Goal: Information Seeking & Learning: Learn about a topic

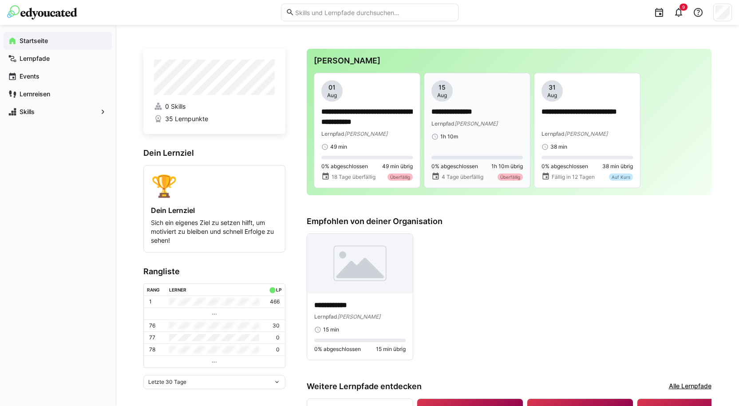
click at [459, 124] on span "[PERSON_NAME]" at bounding box center [476, 123] width 43 height 7
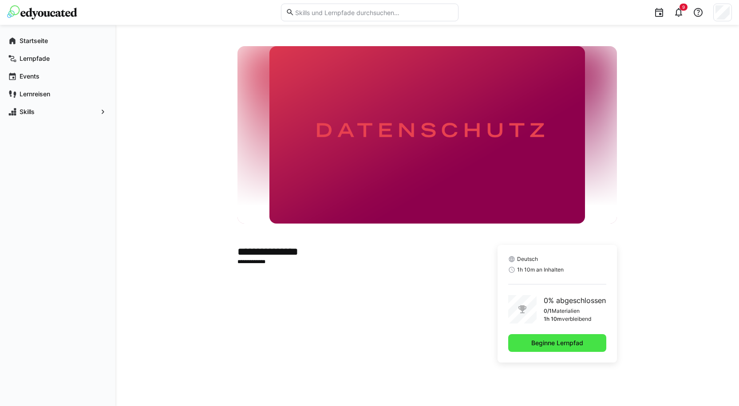
drag, startPoint x: 513, startPoint y: 341, endPoint x: 518, endPoint y: 341, distance: 5.8
click at [513, 341] on span "Beginne Lernpfad" at bounding box center [557, 343] width 98 height 18
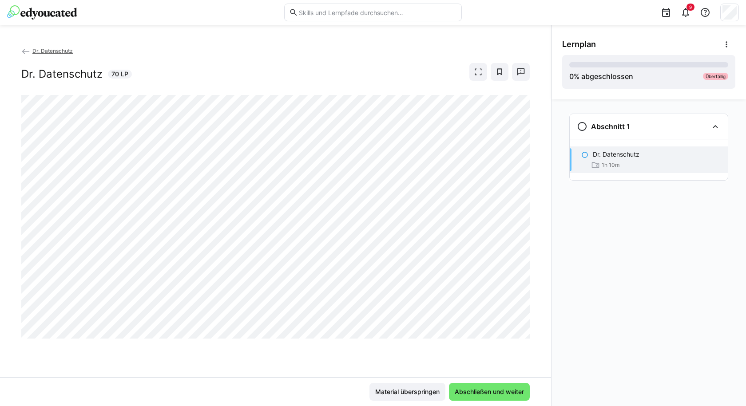
click at [23, 51] on eds-icon at bounding box center [25, 51] width 9 height 9
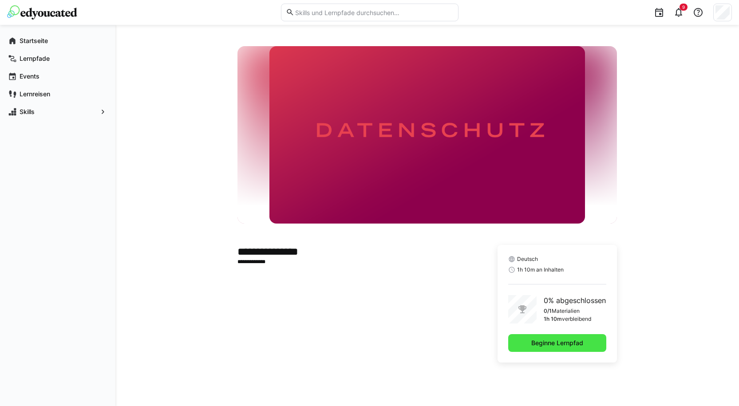
click at [560, 345] on span "Beginne Lernpfad" at bounding box center [557, 343] width 55 height 9
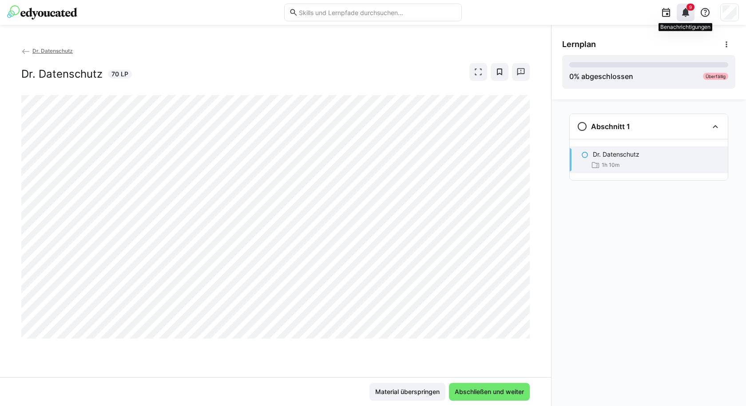
click at [686, 8] on eds-badge "9" at bounding box center [690, 7] width 8 height 7
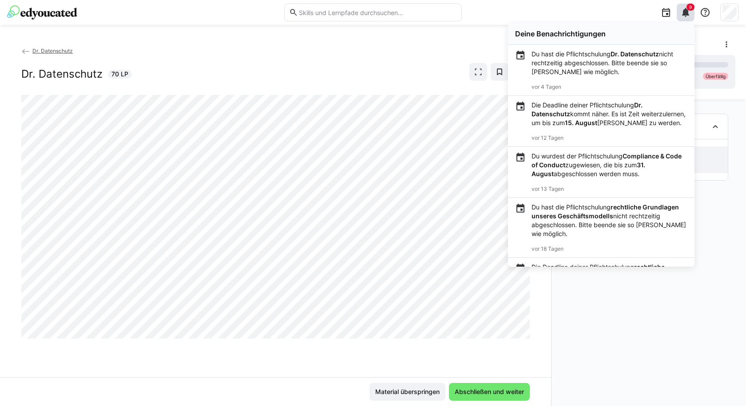
click at [402, 47] on app-back-navigation "Dr. Datenschutz" at bounding box center [275, 51] width 508 height 10
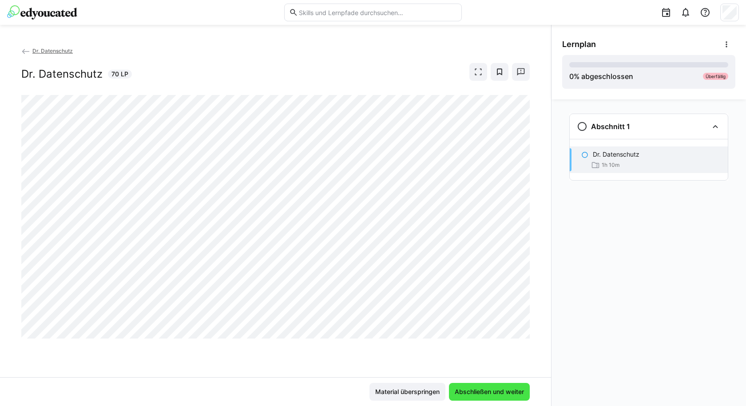
click at [497, 388] on span "Abschließen und weiter" at bounding box center [489, 392] width 81 height 18
click at [431, 387] on span "Material überspringen" at bounding box center [407, 392] width 76 height 18
click at [391, 391] on span "Material überspringen" at bounding box center [407, 391] width 67 height 9
drag, startPoint x: 300, startPoint y: 376, endPoint x: 292, endPoint y: 361, distance: 17.1
click at [298, 372] on div "Dr. Datenschutz Dr. Datenschutz 70 LP" at bounding box center [275, 211] width 551 height 331
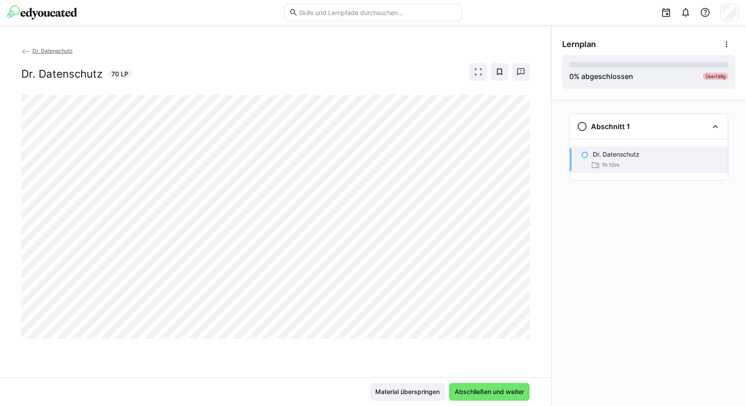
drag, startPoint x: 487, startPoint y: 356, endPoint x: 488, endPoint y: 345, distance: 10.2
click at [487, 352] on div "Dr. Datenschutz Dr. Datenschutz 70 LP" at bounding box center [275, 211] width 551 height 331
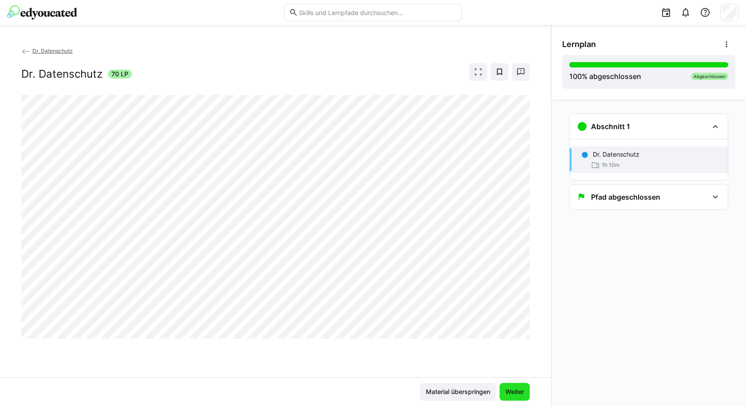
click at [519, 388] on span "Weiter" at bounding box center [514, 391] width 21 height 9
click at [513, 395] on span "Weiter" at bounding box center [514, 391] width 21 height 9
click at [72, 74] on h2 "Dr. Datenschutz" at bounding box center [61, 73] width 81 height 13
click at [524, 392] on span "Weiter" at bounding box center [514, 391] width 21 height 9
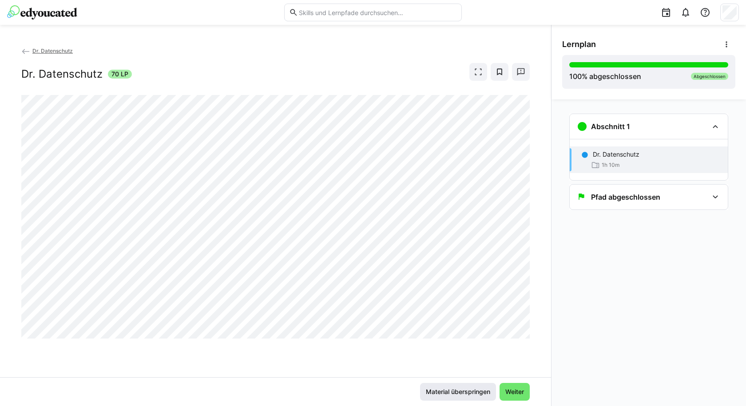
click at [433, 399] on span "Material überspringen" at bounding box center [458, 392] width 76 height 18
click at [27, 47] on eds-icon at bounding box center [25, 51] width 9 height 9
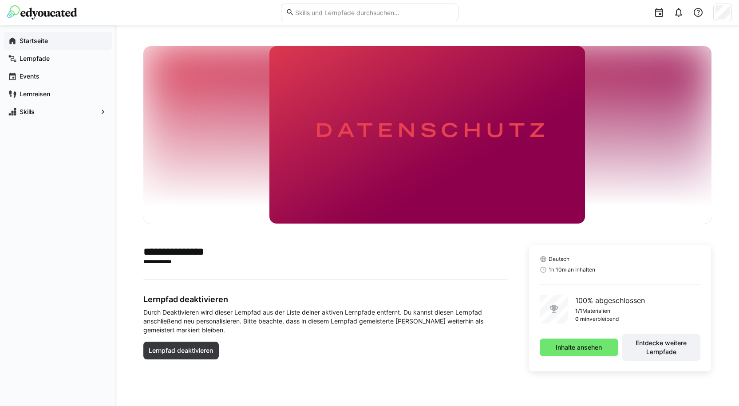
click at [53, 44] on span "Startseite" at bounding box center [62, 40] width 89 height 9
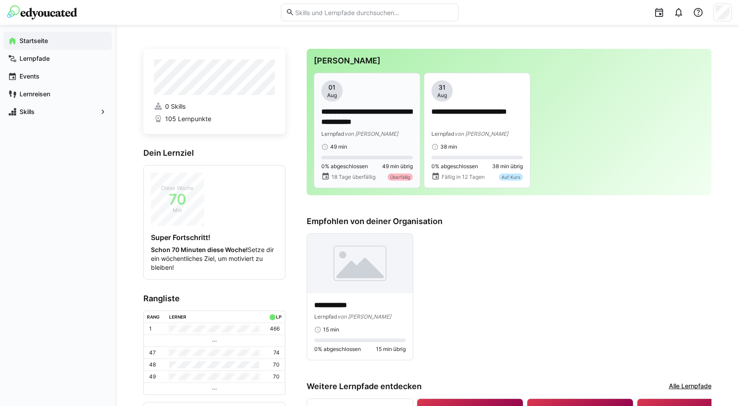
click at [341, 121] on p "**********" at bounding box center [366, 117] width 91 height 20
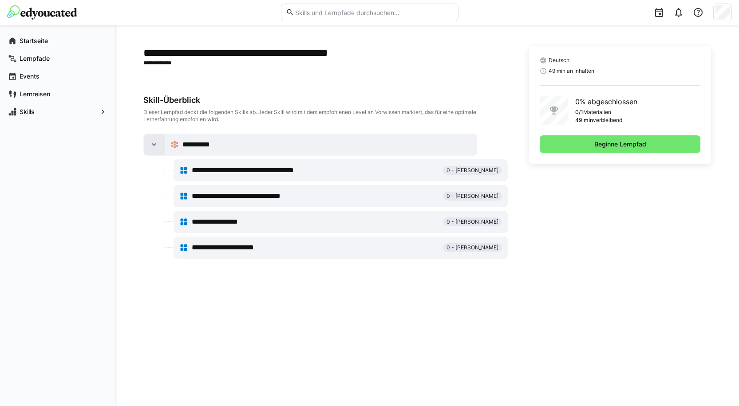
click at [152, 142] on eds-icon at bounding box center [154, 144] width 9 height 9
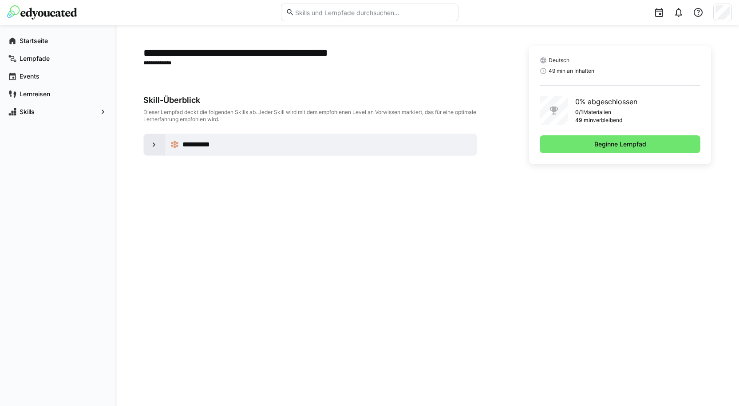
click at [152, 142] on eds-icon at bounding box center [154, 144] width 9 height 9
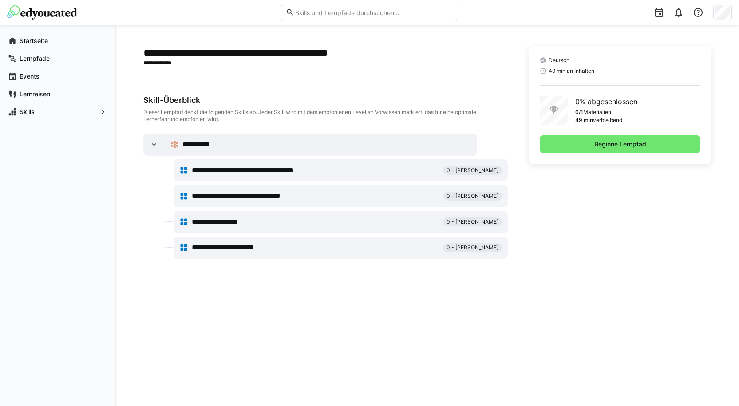
click at [364, 174] on div "**********" at bounding box center [316, 170] width 248 height 11
click at [483, 170] on span "0 - [PERSON_NAME]" at bounding box center [473, 170] width 52 height 7
click at [463, 198] on span "0 - [PERSON_NAME]" at bounding box center [473, 196] width 52 height 7
click at [571, 137] on span "Beginne Lernpfad" at bounding box center [620, 144] width 161 height 18
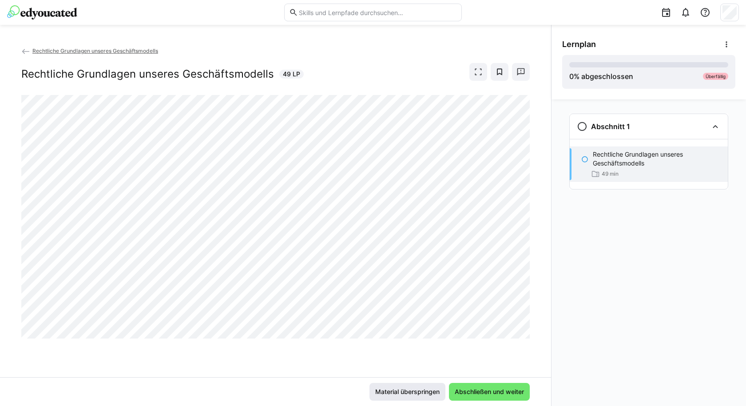
drag, startPoint x: 388, startPoint y: 405, endPoint x: 395, endPoint y: 393, distance: 13.5
click at [388, 405] on div "Material überspringen Abschließen und weiter" at bounding box center [275, 391] width 551 height 29
click at [395, 393] on span "Material überspringen" at bounding box center [407, 391] width 67 height 9
